Goal: Book appointment/travel/reservation

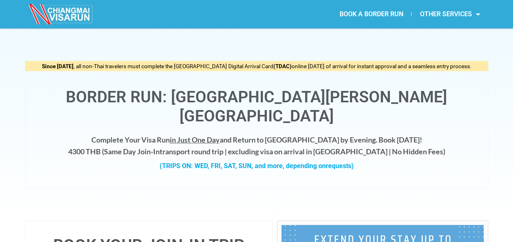
click at [365, 17] on link "BOOK A BORDER RUN" at bounding box center [371, 14] width 80 height 19
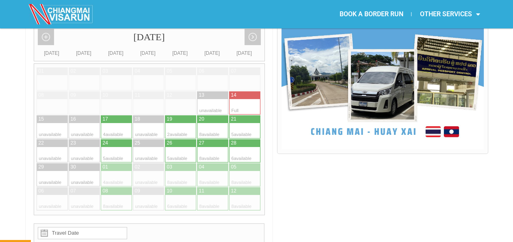
scroll to position [226, 0]
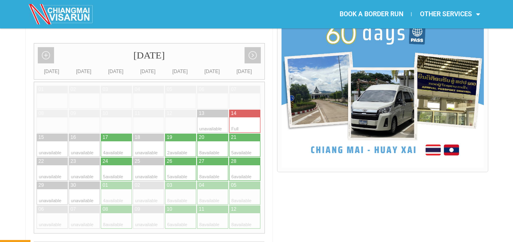
click at [119, 141] on div at bounding box center [124, 148] width 16 height 15
type input "17 September 2025"
radio input "true"
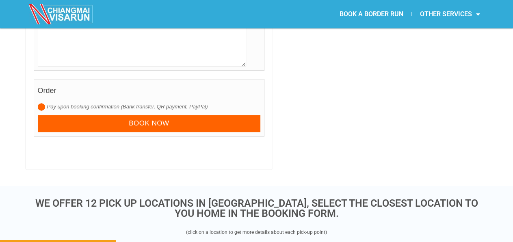
scroll to position [877, 0]
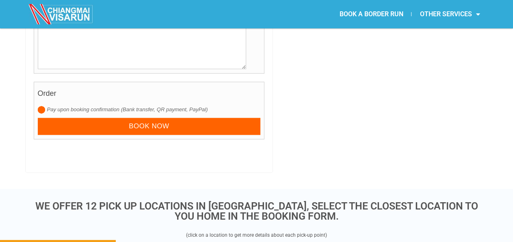
click at [43, 106] on input "radio" at bounding box center [41, 109] width 7 height 7
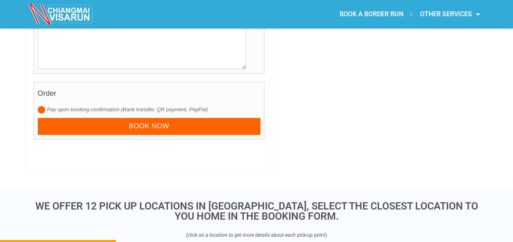
click at [43, 106] on input "radio" at bounding box center [41, 109] width 7 height 7
drag, startPoint x: 47, startPoint y: 88, endPoint x: 118, endPoint y: 88, distance: 70.6
click at [118, 106] on label "Pay upon booking confirmation (Bank transfer, QR payment, PayPal)" at bounding box center [149, 110] width 223 height 8
copy label "Pay upon booking confirmation"
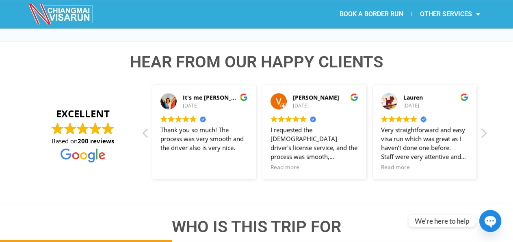
scroll to position [1307, 0]
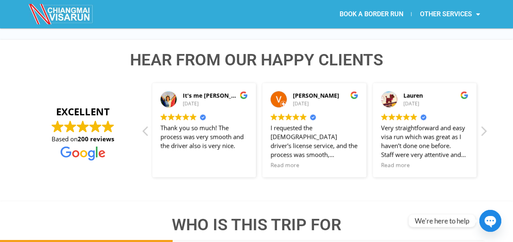
click at [82, 18] on img at bounding box center [61, 14] width 65 height 20
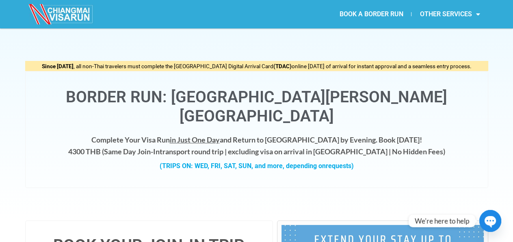
drag, startPoint x: 37, startPoint y: 63, endPoint x: 480, endPoint y: 69, distance: 442.5
click at [480, 69] on div "Since May 1, 2025 , all non-Thai travelers must complete the Thailand Digital A…" at bounding box center [256, 66] width 463 height 11
copy span "Since May 1, 2025 , all non-Thai travelers must complete the Thailand Digital A…"
click at [398, 88] on h1 "Border Run: [GEOGRAPHIC_DATA][PERSON_NAME][GEOGRAPHIC_DATA]" at bounding box center [257, 107] width 446 height 38
click at [373, 12] on link "BOOK A BORDER RUN" at bounding box center [371, 14] width 80 height 19
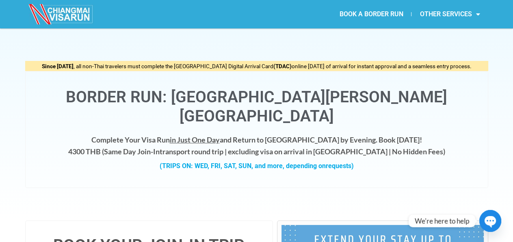
click at [350, 13] on link "BOOK A BORDER RUN" at bounding box center [371, 14] width 80 height 19
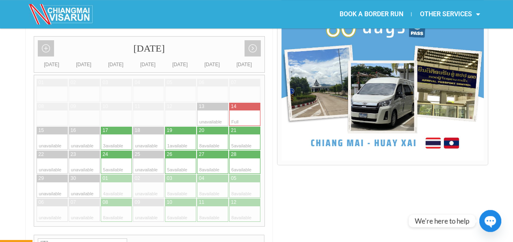
scroll to position [241, 0]
